Goal: Information Seeking & Learning: Learn about a topic

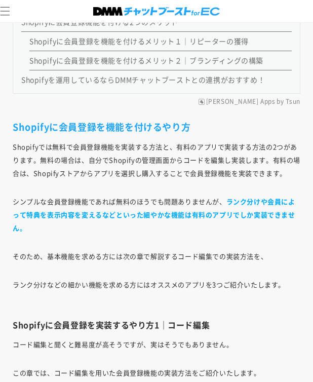
scroll to position [854, 0]
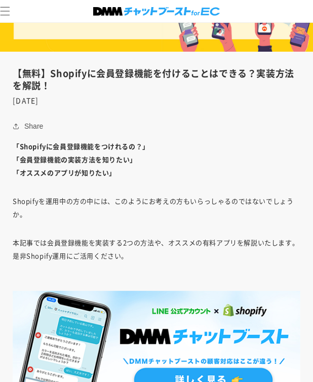
scroll to position [212, 0]
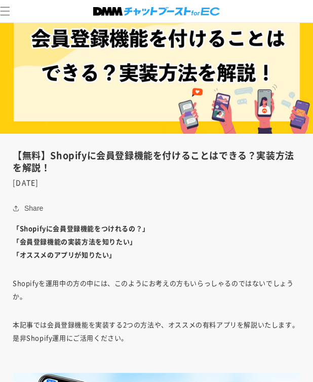
scroll to position [176, 0]
